Goal: Task Accomplishment & Management: Manage account settings

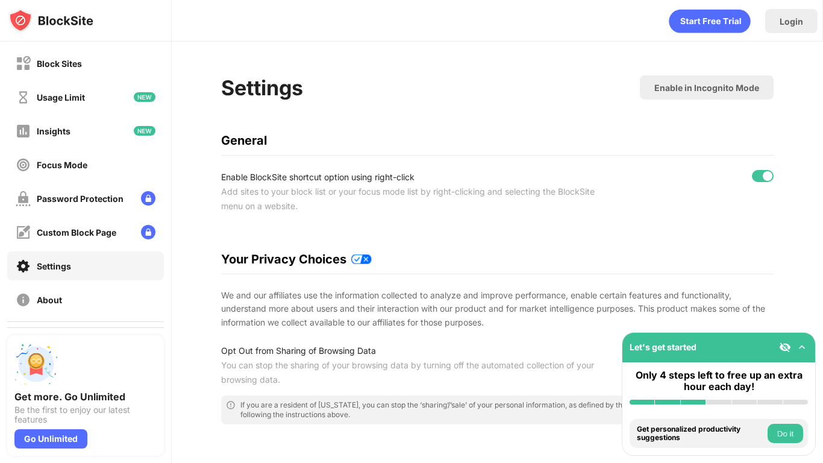
scroll to position [67, 0]
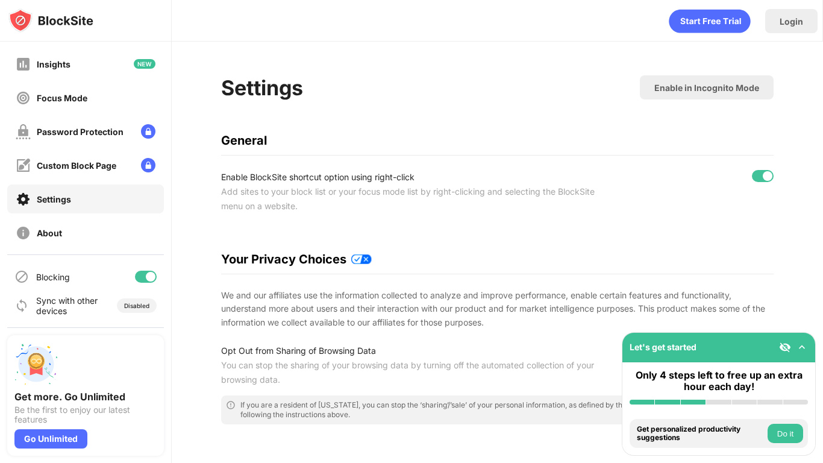
click at [154, 275] on div at bounding box center [151, 277] width 10 height 10
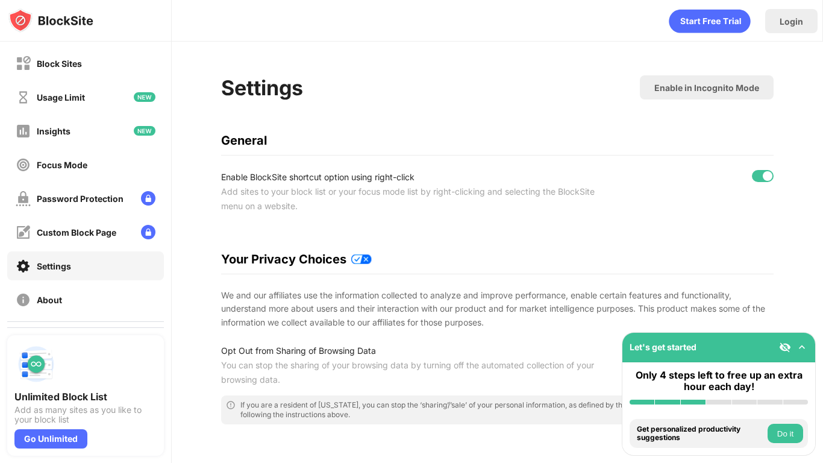
scroll to position [67, 0]
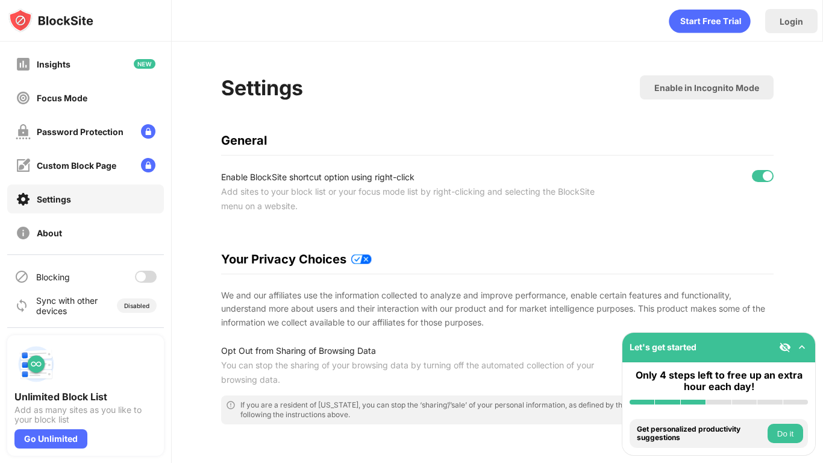
click at [148, 279] on div at bounding box center [146, 277] width 22 height 12
click at [294, 13] on div "Login" at bounding box center [497, 18] width 651 height 36
click at [303, 12] on div "Login" at bounding box center [497, 18] width 651 height 36
click at [297, 11] on div "Login" at bounding box center [497, 18] width 651 height 36
